Goal: Find specific page/section: Find specific page/section

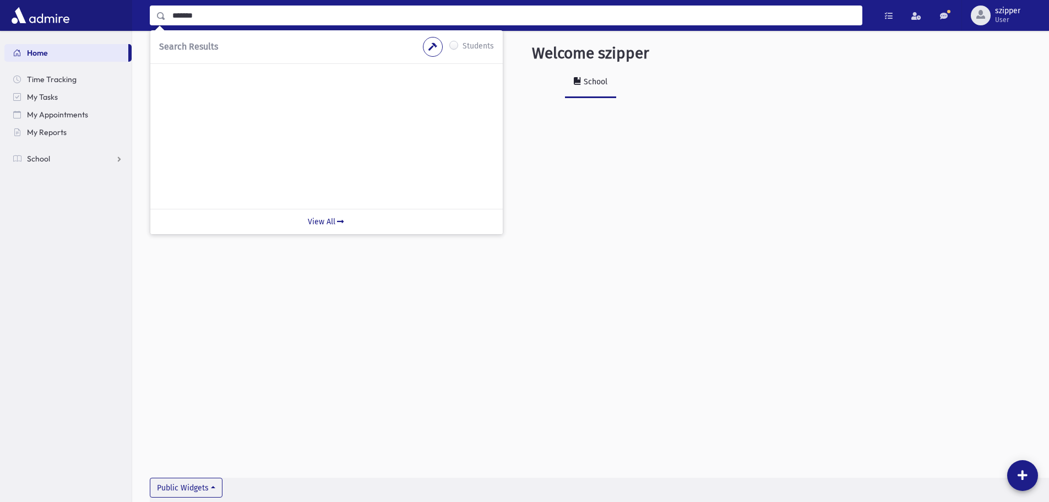
type input "*******"
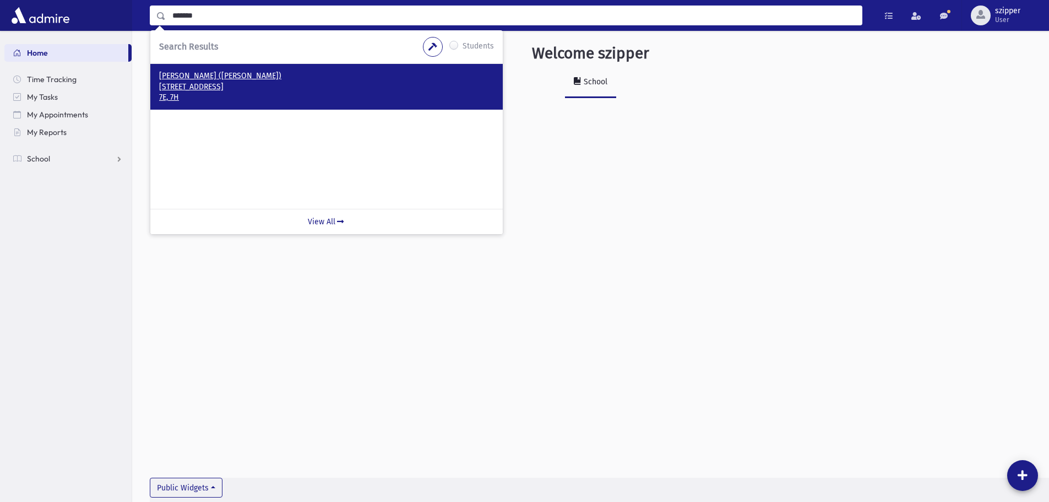
click at [256, 84] on p "[STREET_ADDRESS]" at bounding box center [326, 86] width 335 height 11
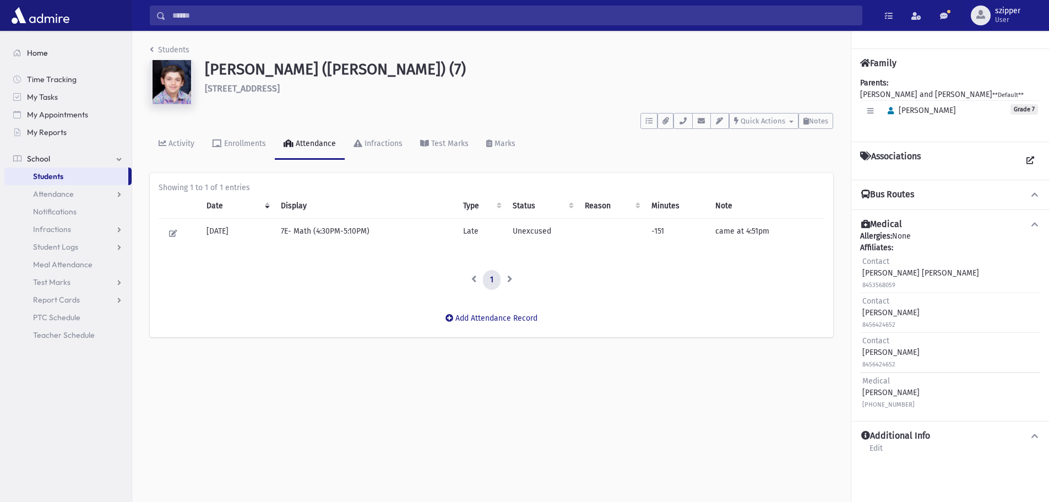
click at [31, 51] on span "Home" at bounding box center [37, 53] width 21 height 10
